Goal: Entertainment & Leisure: Consume media (video, audio)

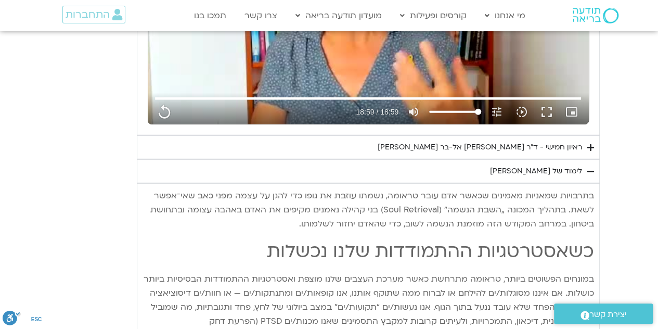
scroll to position [1443, 0]
click at [490, 147] on div "ראיון חמישי - ד"ר [PERSON_NAME] אל-בר [PERSON_NAME]" at bounding box center [480, 148] width 205 height 12
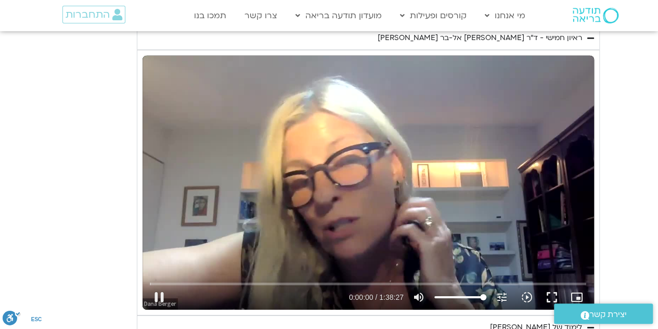
scroll to position [1604, 0]
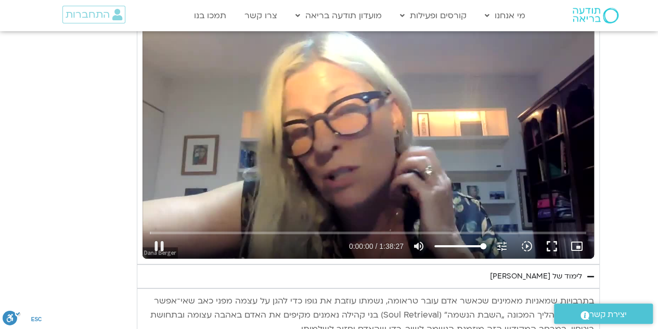
type input "1139.36"
type input "0.017454"
type input "1139.36"
type input "0.115585"
type input "1139.36"
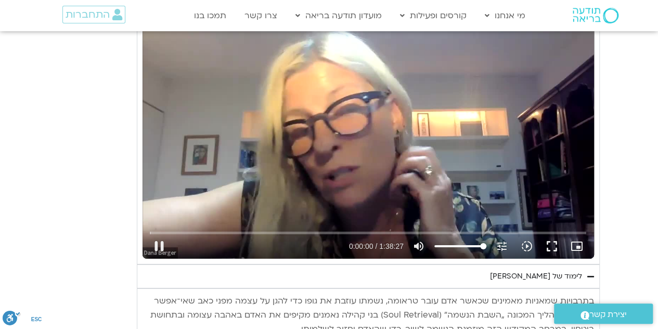
type input "0.252815"
type input "1139.36"
type input "0.383204"
type input "1139.36"
click at [161, 237] on button "pause" at bounding box center [159, 246] width 25 height 25
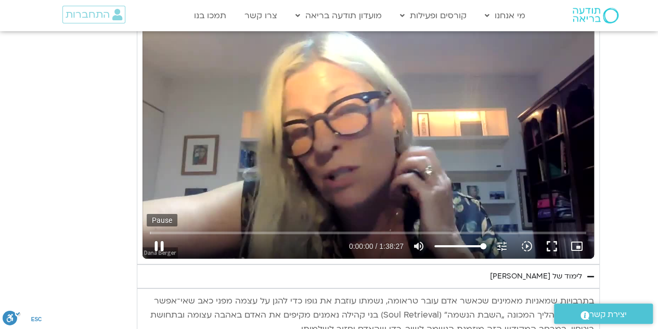
type input "0.587303"
type input "1139.36"
type input "0.61058"
type input "1139.36"
click at [154, 236] on button "play_arrow" at bounding box center [159, 246] width 25 height 25
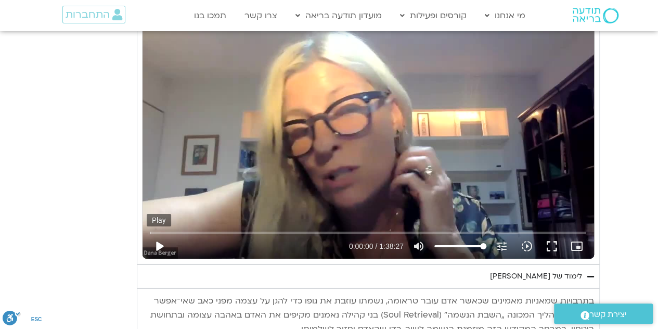
type input "0.687722"
type input "1139.36"
type input "0.736099"
type input "1139.36"
type input "0.864878"
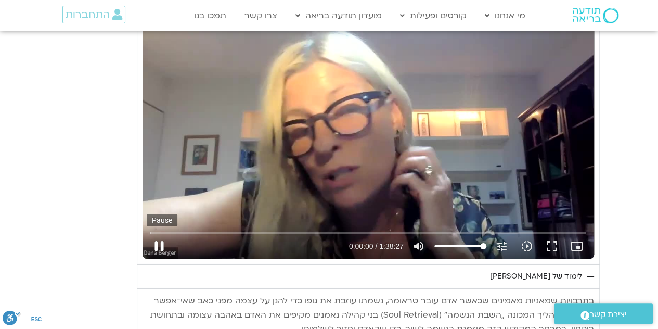
type input "1139.36"
type input "1.000812"
type input "1139.36"
type input "1.131917"
type input "1139.36"
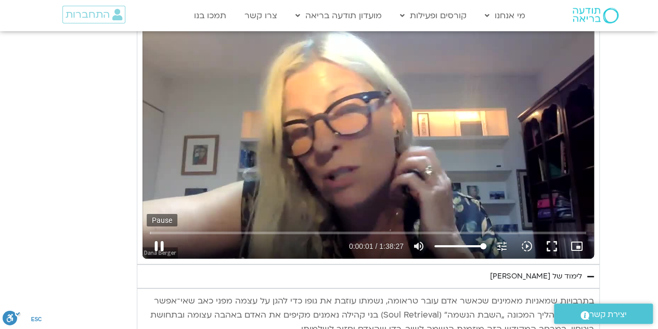
type input "1.265891"
type input "1139.36"
type input "1.391909"
type input "1139.36"
type input "1.524263"
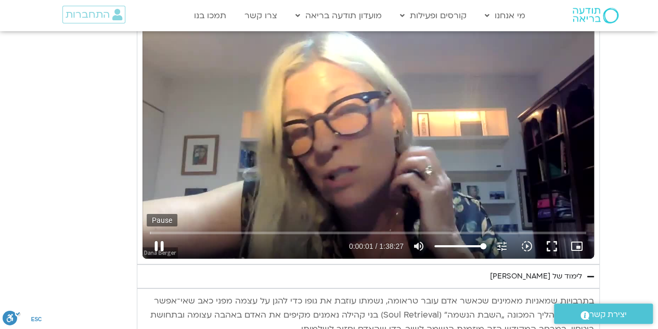
type input "1139.36"
type input "1.653763"
type input "1139.36"
type input "1.788216"
type input "1139.36"
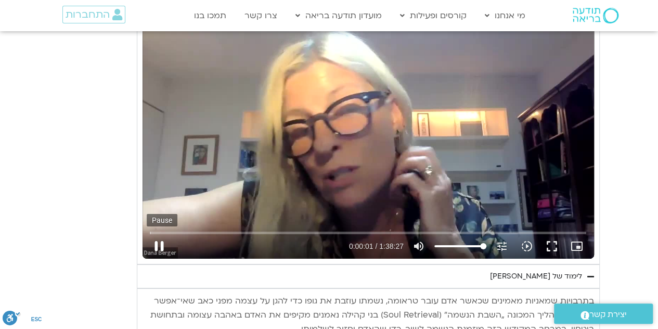
type input "1.924286"
type input "1139.36"
type input "2.050743"
type input "1139.36"
type input "2.180967"
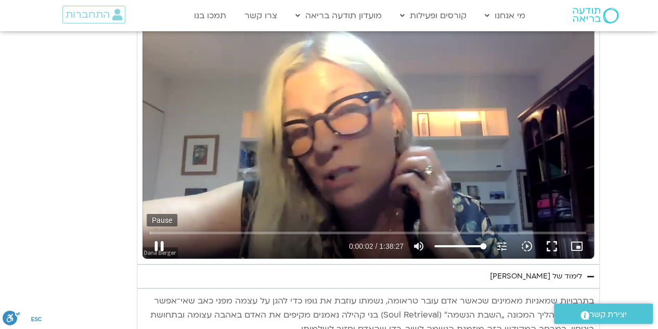
type input "1139.36"
type input "2.313163"
type input "1139.36"
type input "2.446545"
type input "1139.36"
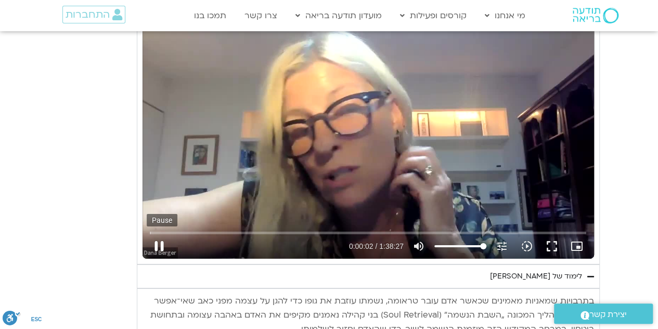
type input "2.577584"
type input "1139.36"
type input "2.710982"
type input "1139.36"
type input "2.846024"
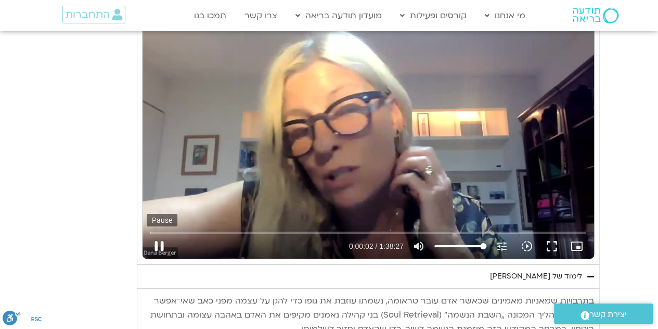
type input "1139.36"
type input "2.97924"
type input "1139.36"
type input "3.122261"
type input "1139.36"
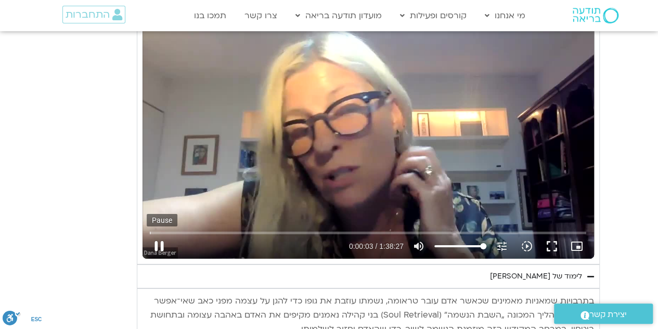
type input "3.260027"
type input "1139.36"
type input "3.391729"
type input "1139.36"
type input "3.525352"
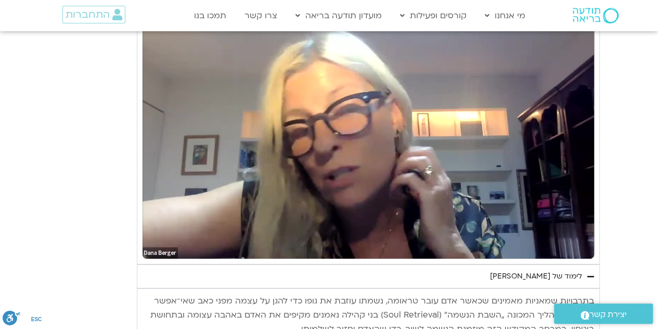
type input "1139.36"
type input "16.645882"
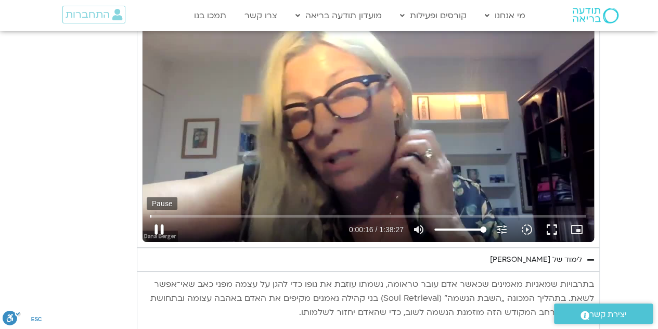
type input "1139.36"
type input "16.716743"
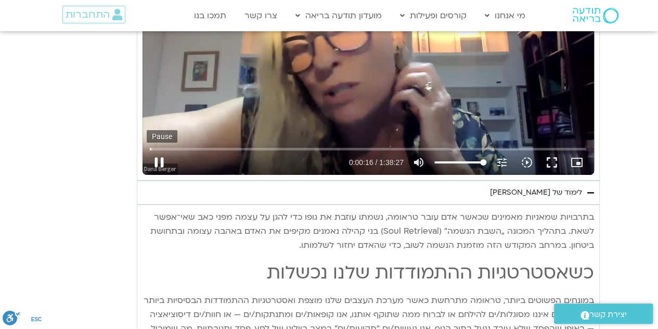
type input "1139.36"
type input "16.850589"
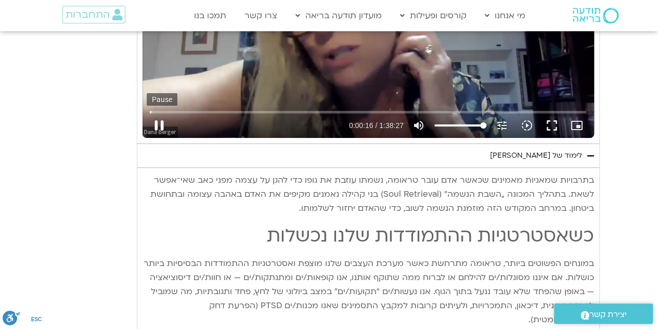
type input "1139.36"
type input "16.986122"
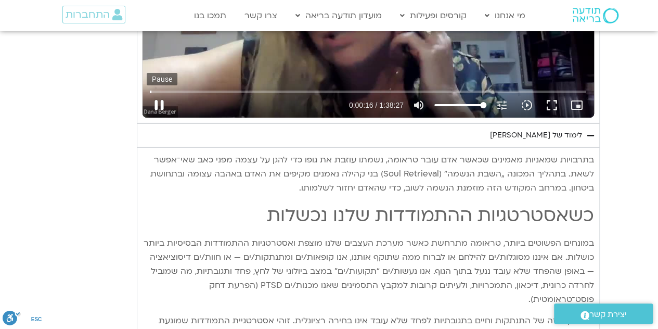
type input "1139.36"
type input "17.115907"
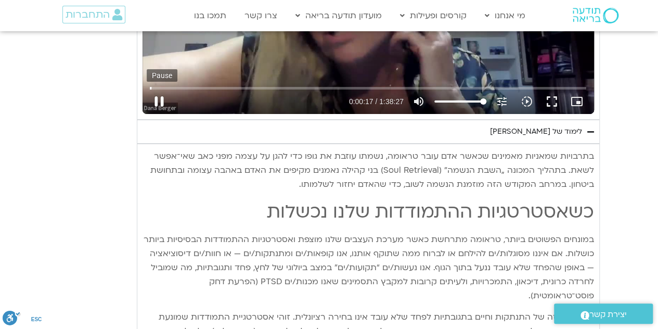
type input "1139.36"
type input "17.252939"
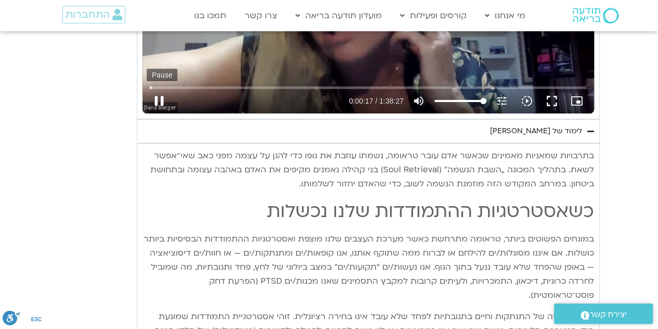
type input "1139.36"
type input "17.382494"
type input "1139.36"
type input "17.517108"
type input "1139.36"
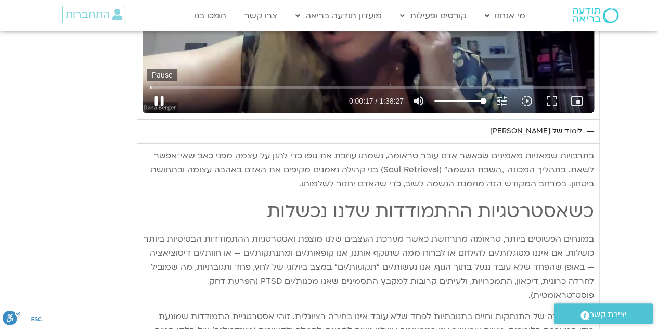
type input "17.642"
type input "1139.36"
type input "17.776055"
type input "1139.36"
type input "17.905064"
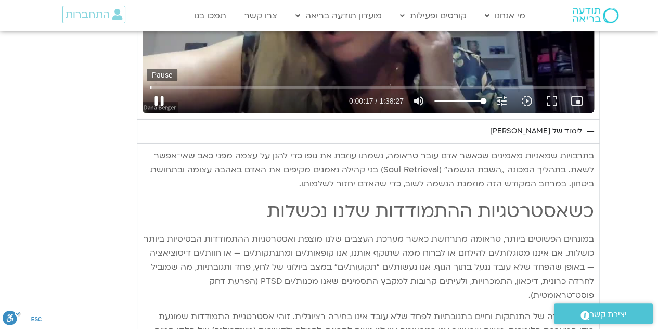
type input "1139.36"
type input "18.038559"
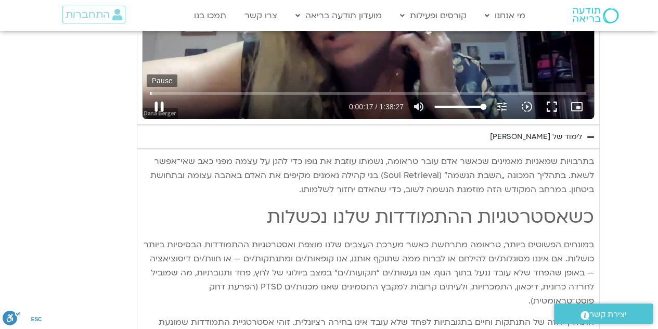
type input "1139.36"
type input "18.169526"
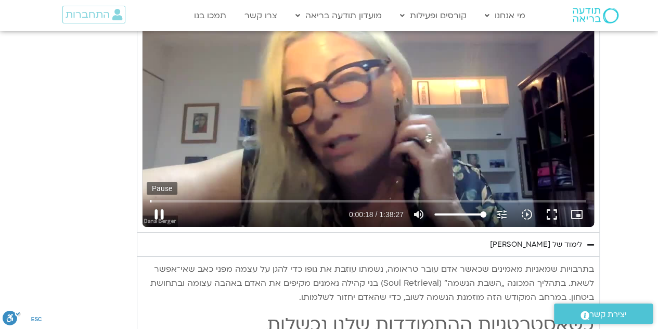
type input "1139.36"
type input "18.304021"
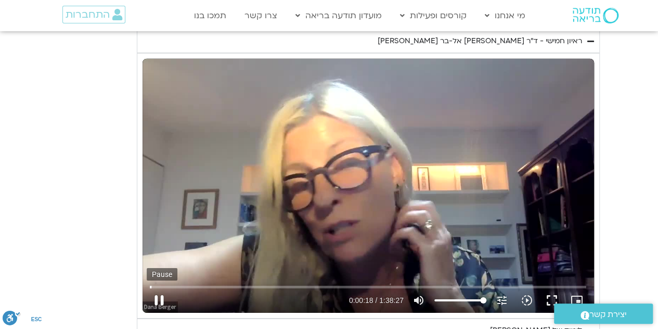
type input "1139.36"
type input "18.432397"
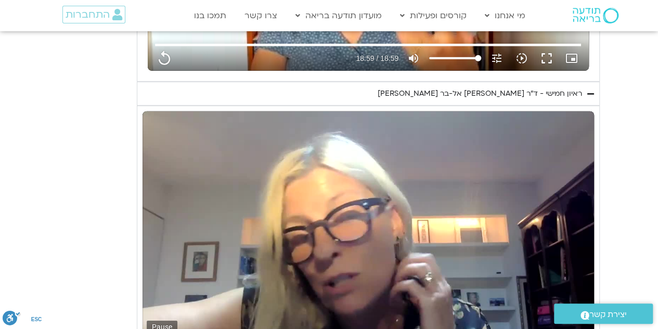
type input "1139.36"
type input "18.565392"
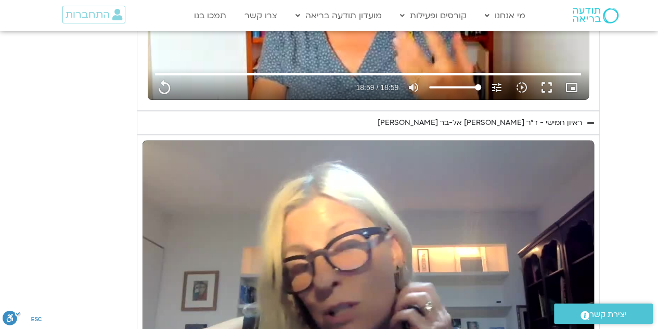
type input "1139.36"
type input "18.699407"
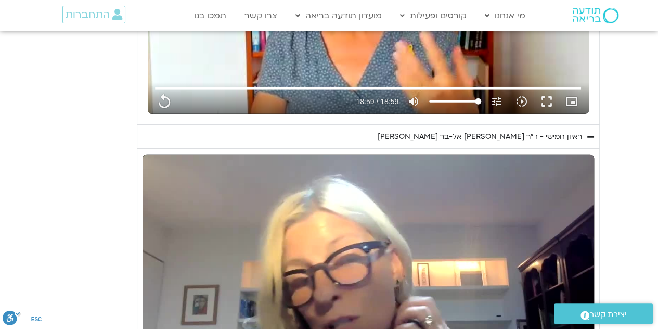
type input "1139.36"
type input "18.829461"
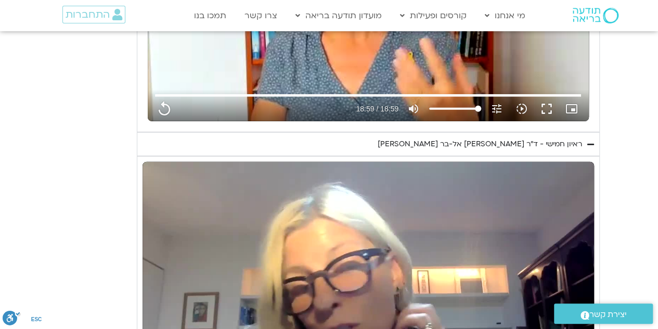
type input "1139.36"
type input "18.963777"
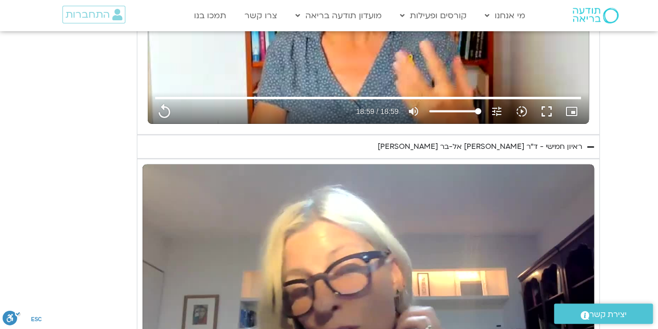
type input "1139.36"
type input "19.095457"
type input "1139.36"
type input "19.228694"
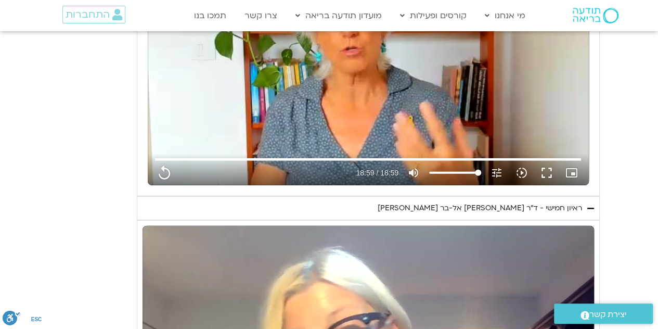
type input "1139.36"
type input "19.36016"
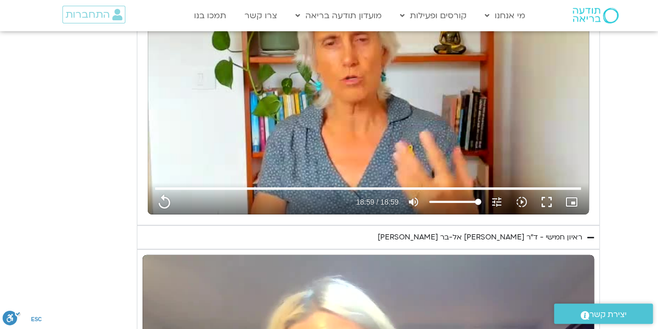
type input "1139.36"
type input "19.493866"
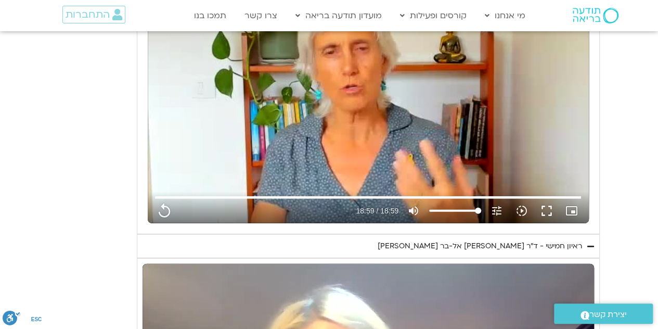
type input "1139.36"
type input "19.619999"
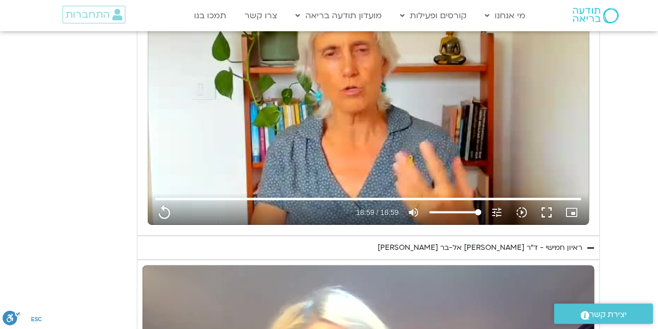
type input "1139.36"
type input "19.748803"
type input "1139.36"
type input "19.87834"
type input "1139.36"
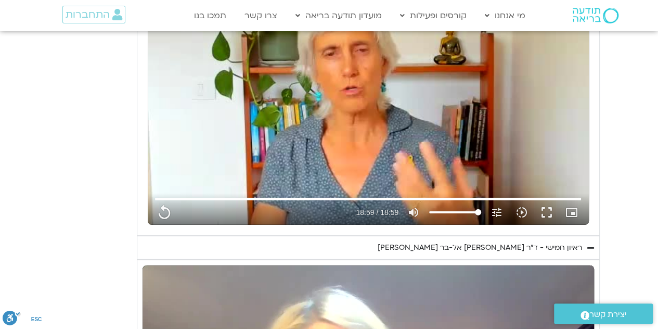
type input "20.007935"
type input "1139.36"
type input "20.141744"
type input "1139.36"
type input "20.273418"
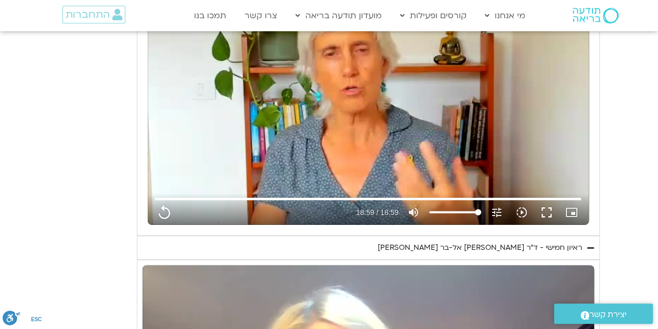
type input "1139.36"
type input "20.410305"
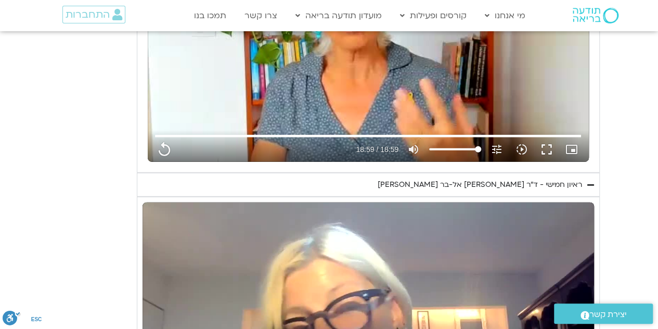
type input "1139.36"
type input "20.546804"
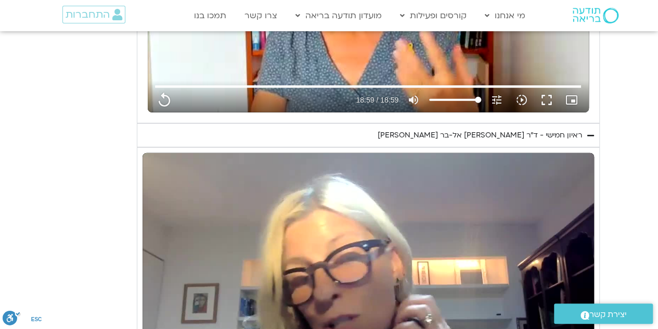
type input "1139.36"
type input "20.679398"
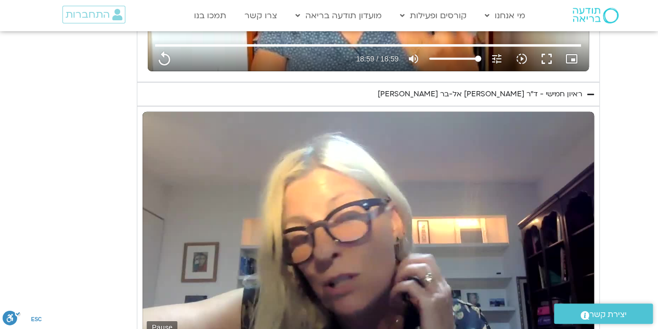
type input "1139.36"
type input "20.812229"
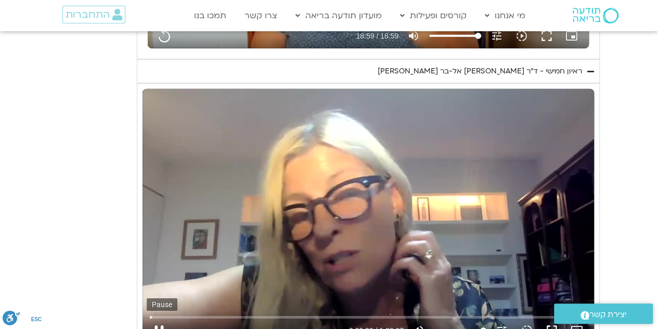
type input "1139.36"
type input "20.945067"
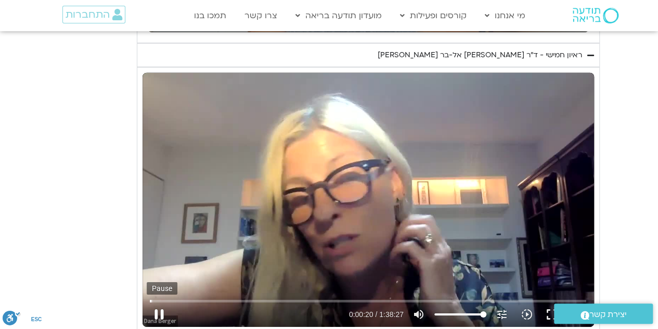
type input "1139.36"
type input "21.078784"
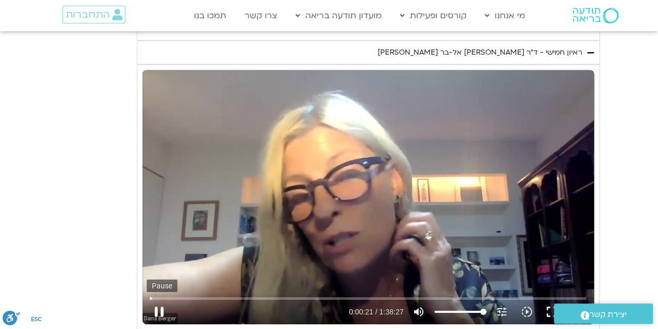
type input "1139.36"
type input "21.207767"
type input "1139.36"
type input "21.340932"
type input "1139.36"
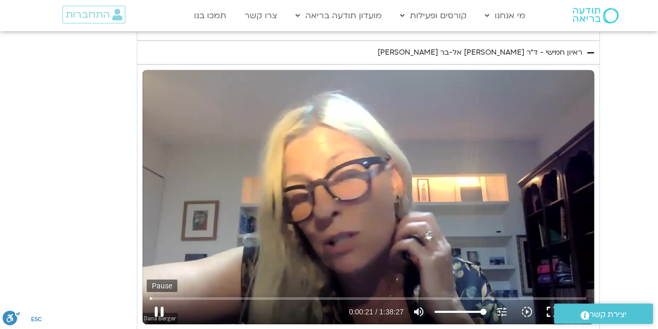
type input "21.472261"
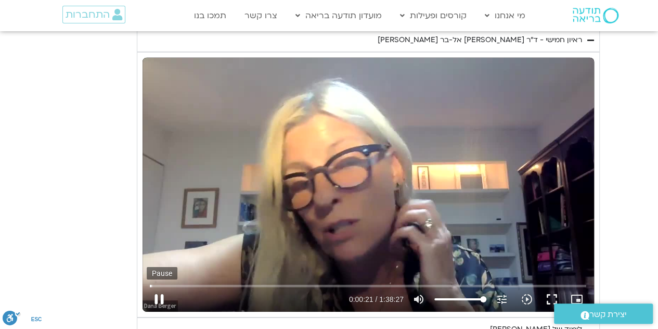
type input "1139.36"
type input "21.600546"
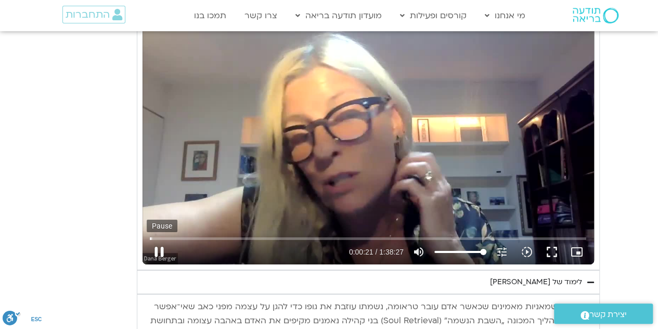
type input "1139.36"
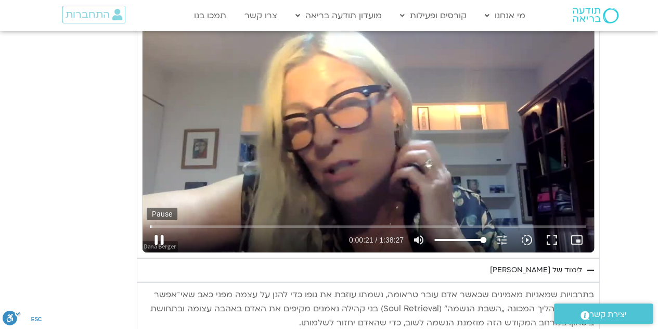
type input "21.828944"
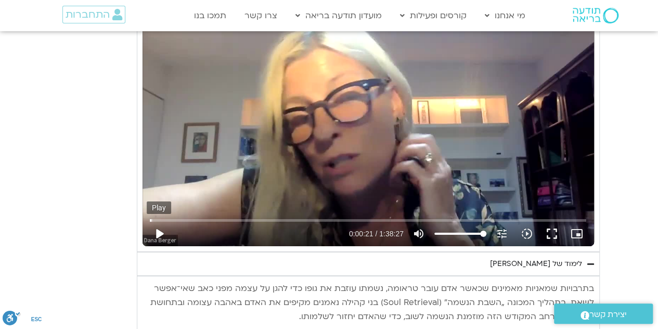
scroll to position [1618, 0]
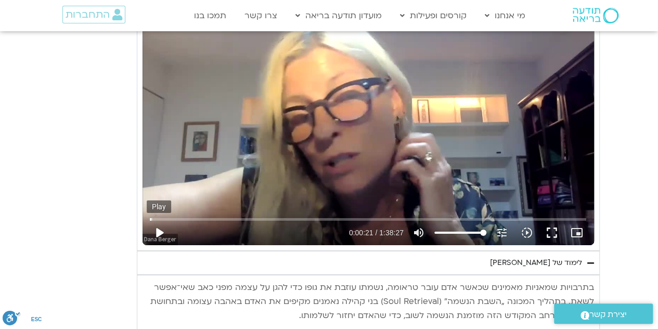
click at [159, 222] on button "play_arrow" at bounding box center [159, 232] width 25 height 25
type input "1139.36"
type input "21.9"
type input "1139.36"
type input "21.942403"
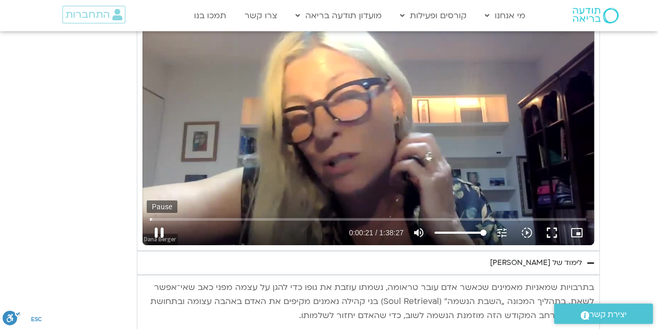
type input "1139.36"
type input "22.07549"
type input "1139.36"
type input "22.215132"
type input "1139.36"
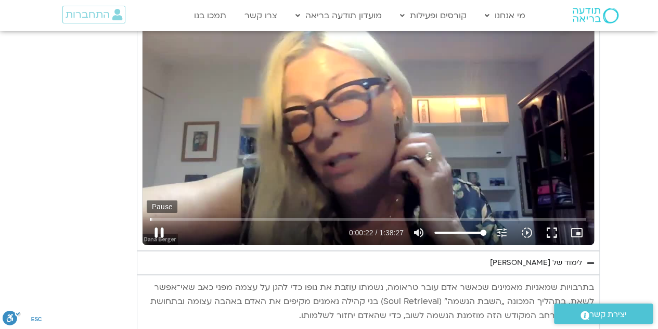
type input "22.358632"
type input "1139.36"
type input "22.495342"
type input "1139.36"
type input "22.625724"
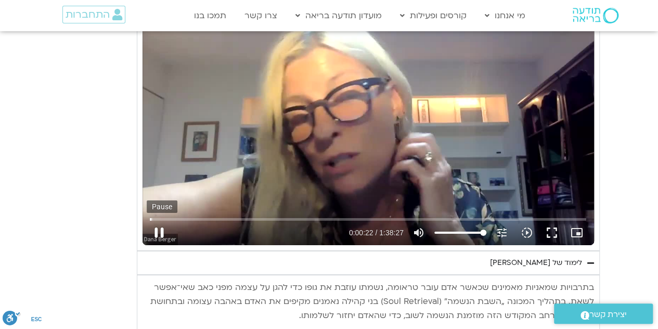
type input "1139.36"
type input "22.76298"
type input "1139.36"
type input "22.892163"
type input "1139.36"
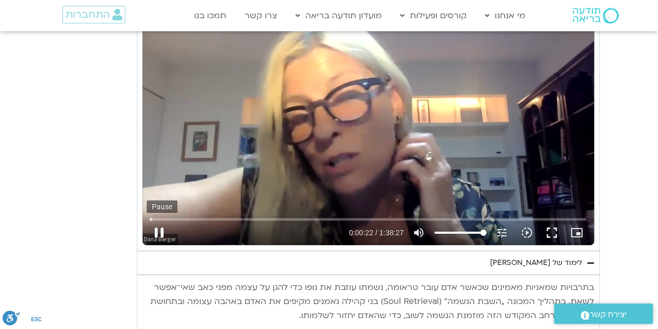
type input "23.026127"
type input "1139.36"
type input "23.15845"
type input "1139.36"
type input "23.292039"
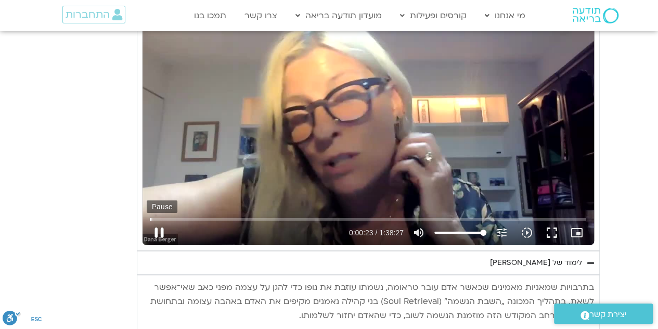
type input "1139.36"
type input "23.425081"
type input "1139.36"
type input "23.560036"
type input "1139.36"
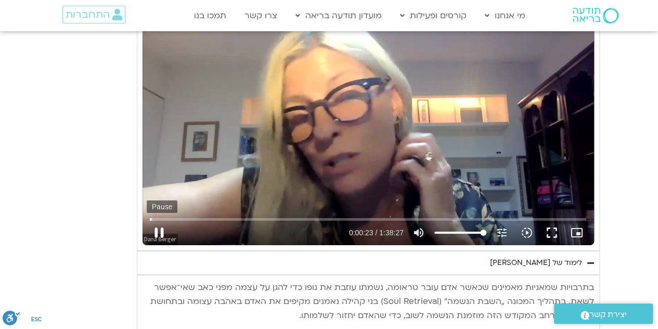
type input "23.709148"
type input "1139.36"
type input "23.852628"
type input "1139.36"
type input "23.999771"
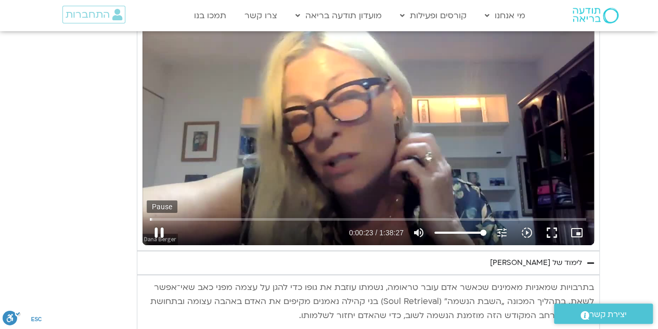
type input "1139.36"
type input "24.13195"
type input "1139.36"
type input "24.264579"
type input "1139.36"
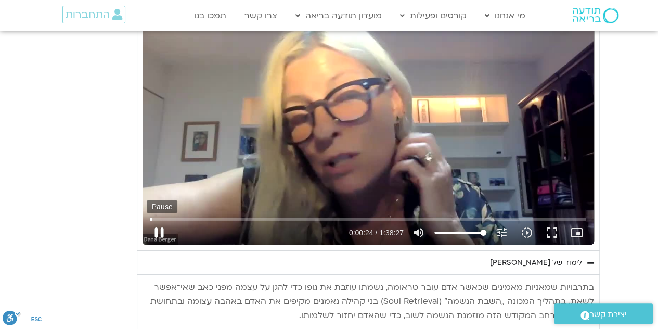
type input "24.398531"
type input "1139.36"
type input "24.538931"
type input "1139.36"
type input "24.670532"
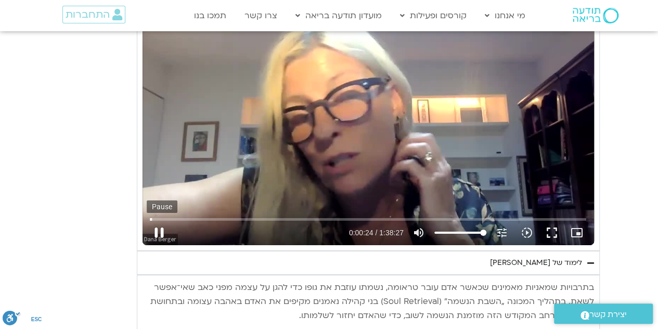
type input "1139.36"
type input "24.805645"
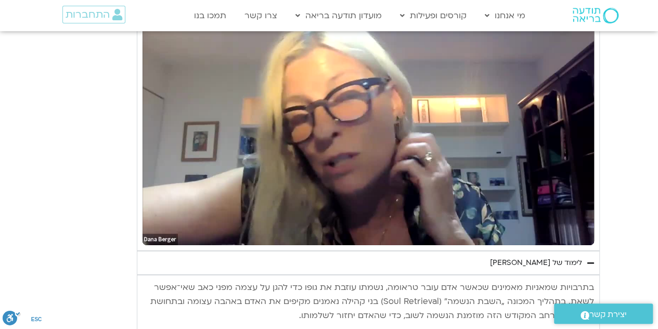
type input "1139.36"
type input "785.577889"
type input "1139.36"
type input "785.612845"
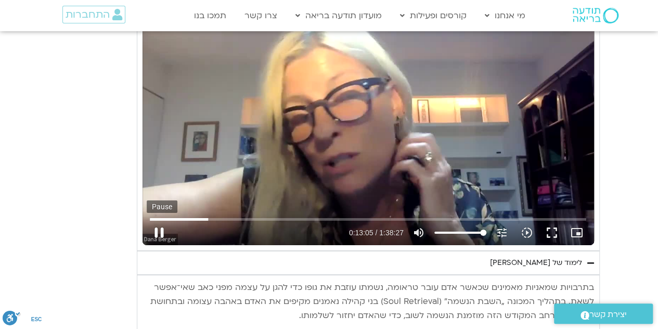
type input "1139.36"
type input "785.745419"
type input "1139.36"
type input "785.878954"
type input "1139.36"
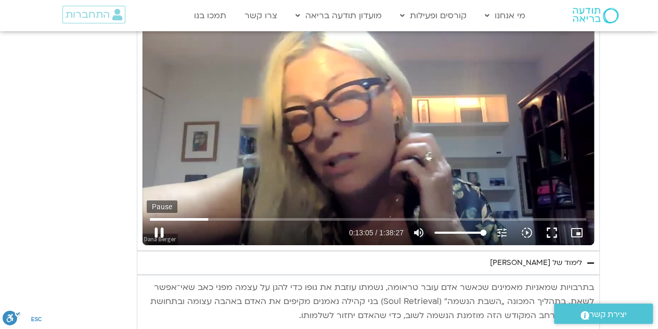
type input "786.011455"
type input "1139.36"
type input "786.144681"
type input "1139.36"
type input "786.288689"
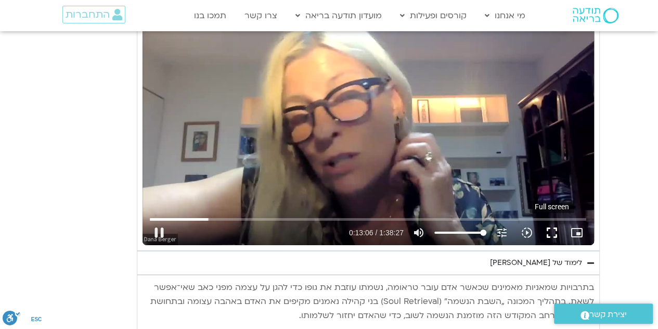
click at [550, 226] on button "fullscreen" at bounding box center [552, 232] width 25 height 25
